Goal: Find specific page/section

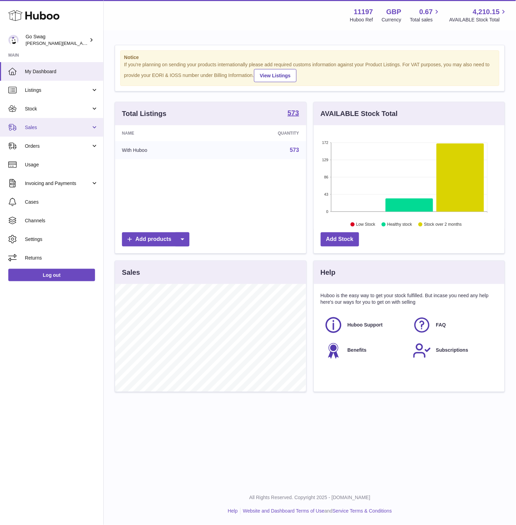
scroll to position [107, 191]
click at [60, 130] on span "Sales" at bounding box center [58, 127] width 66 height 7
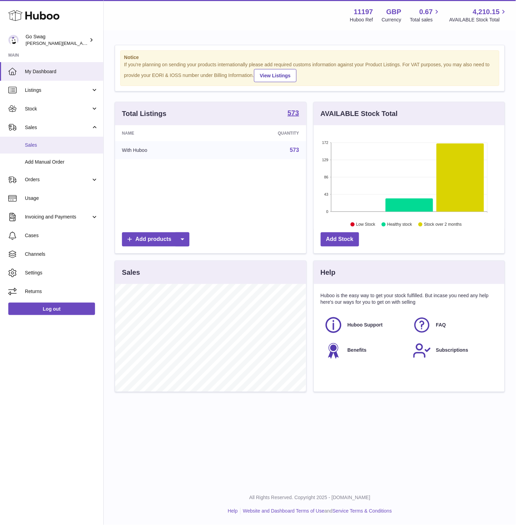
click at [60, 150] on link "Sales" at bounding box center [51, 145] width 103 height 17
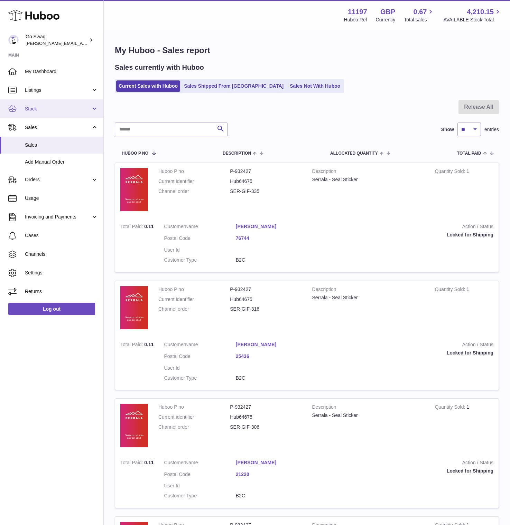
click at [60, 114] on link "Stock" at bounding box center [51, 108] width 103 height 19
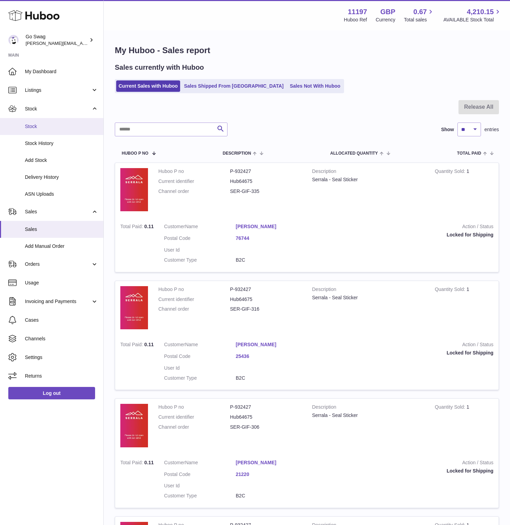
click at [56, 124] on span "Stock" at bounding box center [61, 126] width 73 height 7
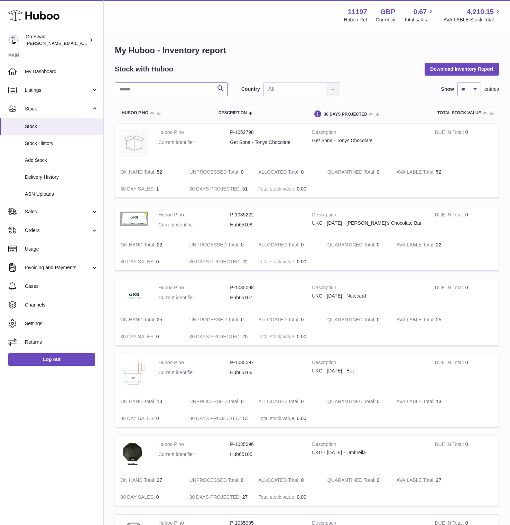
click at [148, 93] on input "text" at bounding box center [171, 90] width 113 height 14
type input "****"
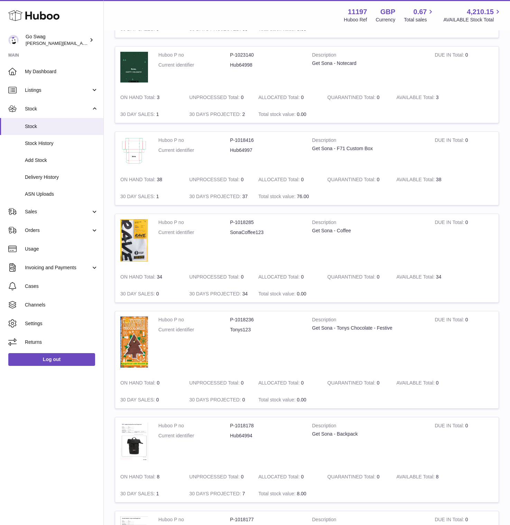
scroll to position [144, 0]
